Goal: Transaction & Acquisition: Purchase product/service

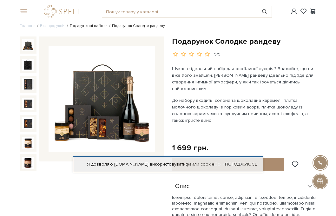
click at [83, 26] on link "Подарункові набори" at bounding box center [89, 25] width 38 height 5
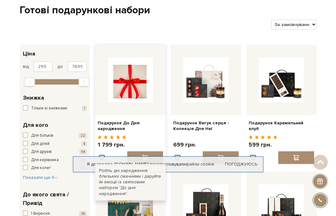
scroll to position [28, 0]
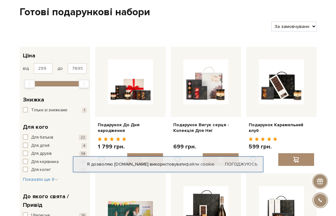
click at [291, 23] on select "За замовчуванням За Ціною (зростання) За Ціною (зменшення) Новинки За популярні…" at bounding box center [293, 27] width 45 height 10
select select "https://spellchocolate.com/our-productions/podarunkovi-box/?sort=p.price&order=…"
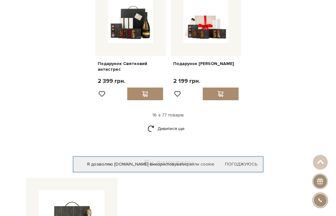
scroll to position [708, 0]
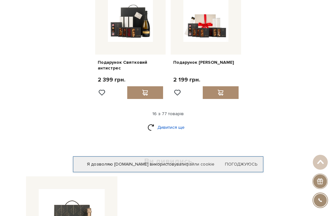
click at [157, 122] on link "Дивитися ще" at bounding box center [167, 127] width 41 height 11
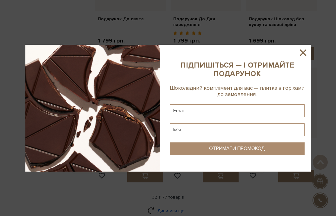
scroll to position [1252, 0]
click at [303, 52] on icon at bounding box center [302, 52] width 6 height 6
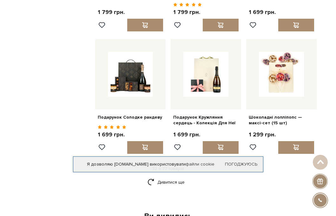
scroll to position [1280, 0]
